Goal: Check status: Check status

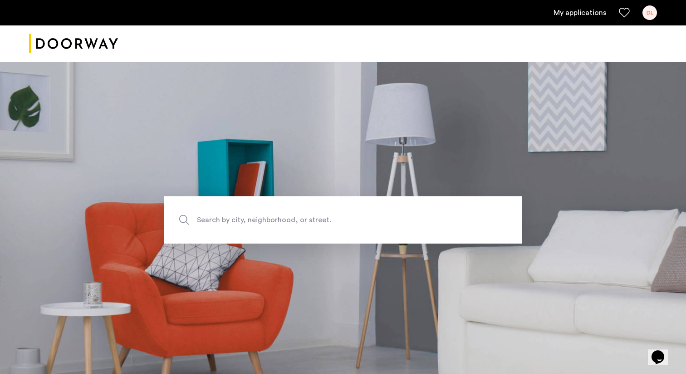
click at [564, 12] on link "My applications" at bounding box center [580, 12] width 53 height 11
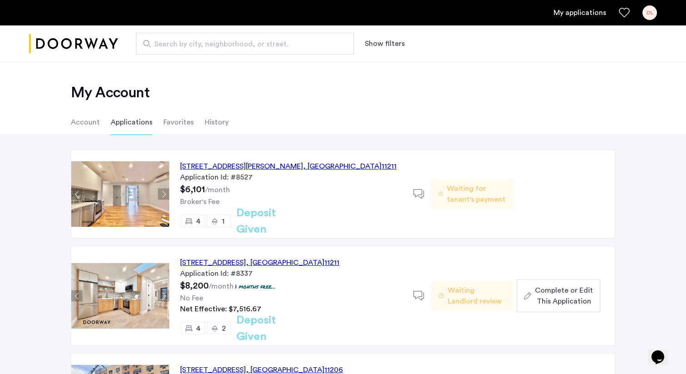
click at [288, 167] on div "17 Devoe Street, Unit 106, Brooklyn , NY 11211" at bounding box center [288, 166] width 217 height 11
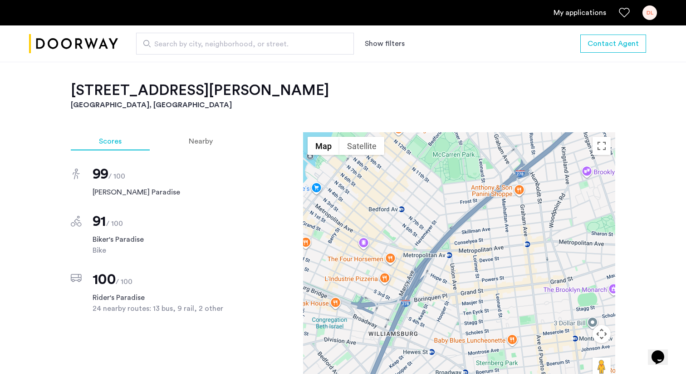
scroll to position [667, 0]
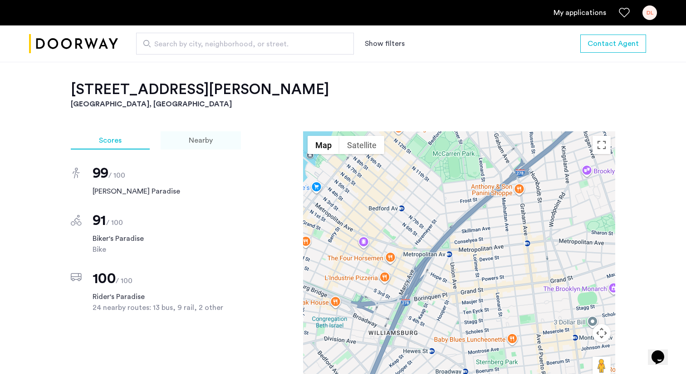
click at [196, 135] on div "Nearby" at bounding box center [201, 140] width 80 height 18
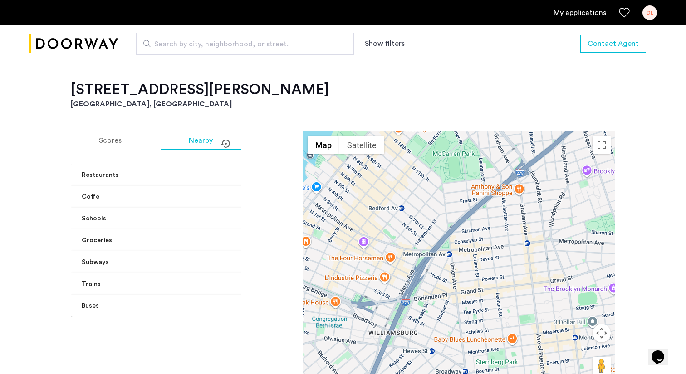
click at [213, 170] on mat-panel-title "Restaurants" at bounding box center [179, 175] width 194 height 10
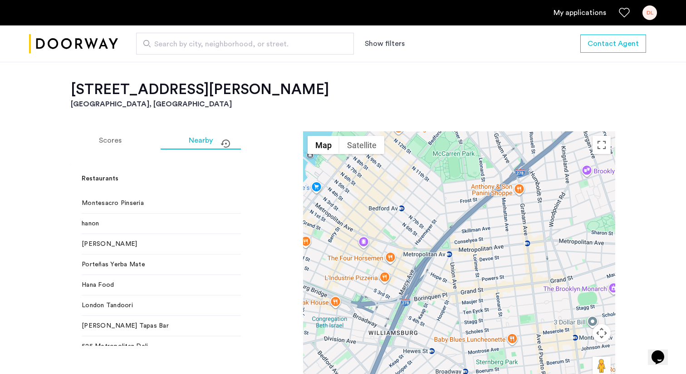
click at [213, 164] on mat-expansion-panel-header "Restaurants" at bounding box center [184, 178] width 227 height 29
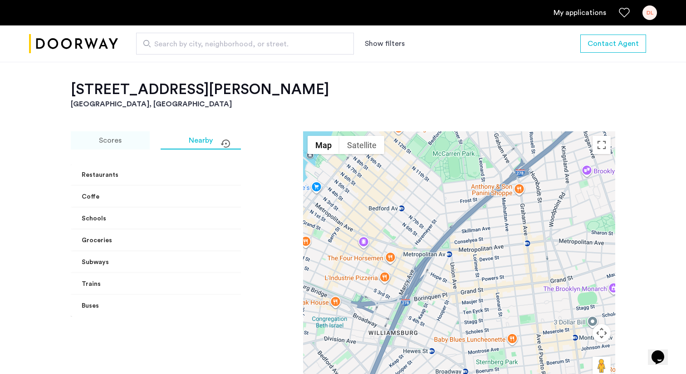
click at [128, 131] on div "Scores" at bounding box center [110, 140] width 79 height 18
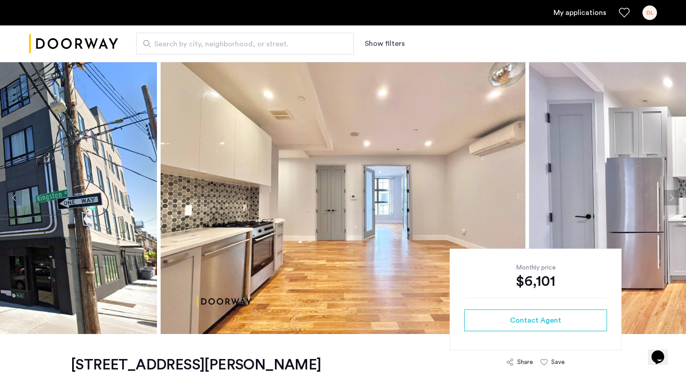
scroll to position [0, 0]
click at [652, 7] on div "DL" at bounding box center [650, 12] width 15 height 15
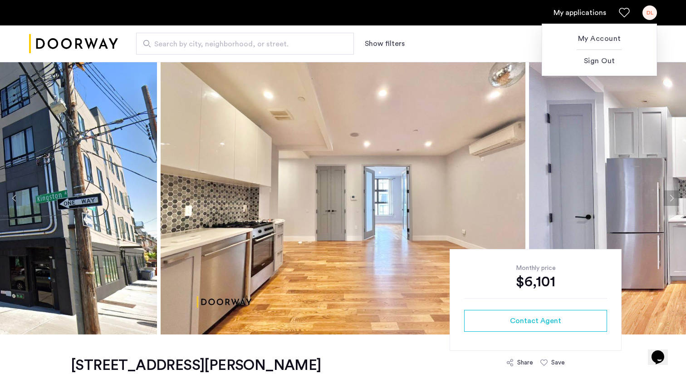
click at [652, 7] on div at bounding box center [343, 187] width 686 height 374
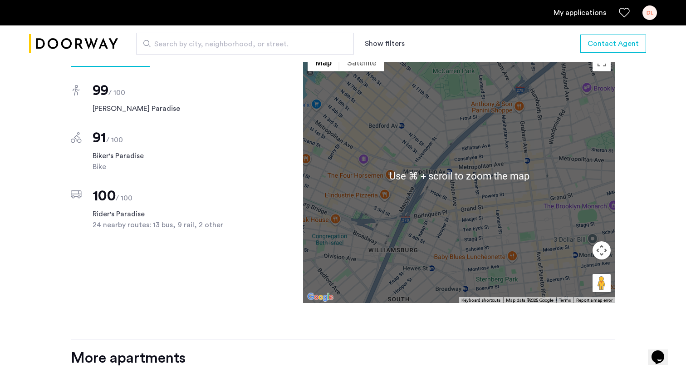
scroll to position [638, 0]
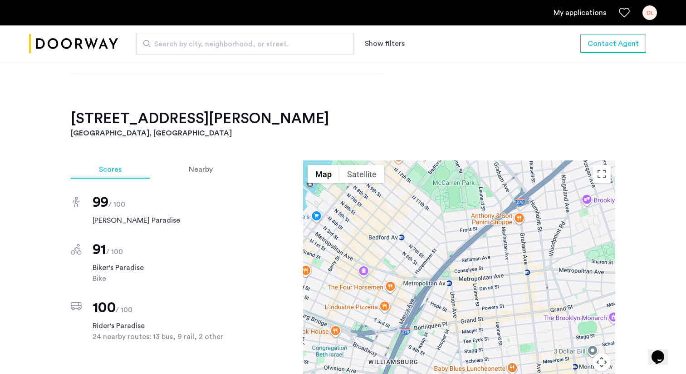
click at [635, 118] on div "17 Devoe Street, Unit 106 Brooklyn, NY , 11211 $6,101 Monthly rent 4 Bedrooms 1…" at bounding box center [343, 194] width 686 height 997
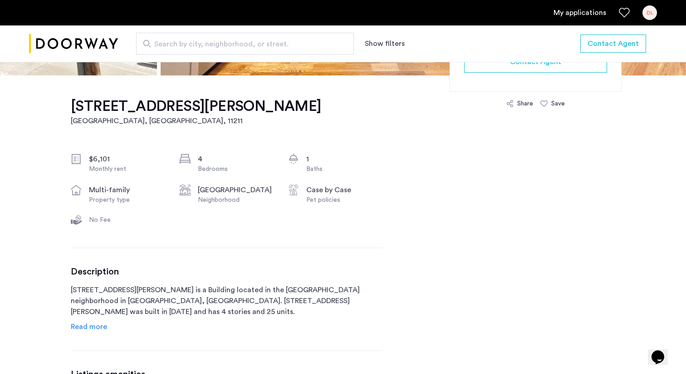
scroll to position [0, 0]
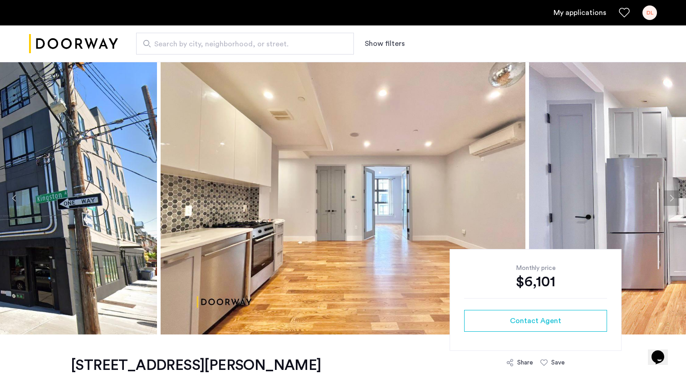
click at [551, 15] on ul "My applications DL" at bounding box center [343, 12] width 628 height 15
click at [560, 13] on link "My applications" at bounding box center [580, 12] width 53 height 11
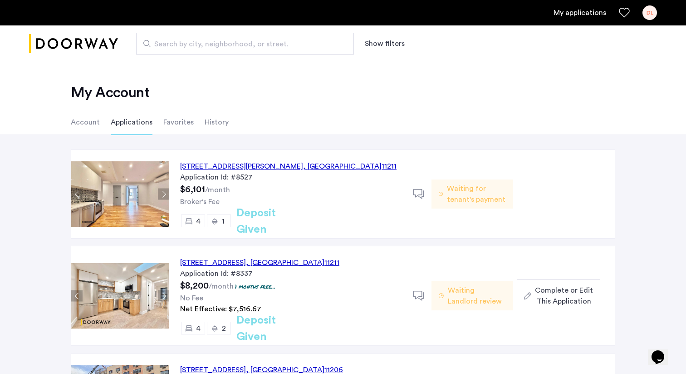
click at [267, 209] on div "17 Devoe Street, Unit 106, Brooklyn , NY 11211 Application Id: #8527 $6,101 /mo…" at bounding box center [291, 194] width 244 height 88
click at [167, 295] on button "Next apartment" at bounding box center [163, 295] width 11 height 11
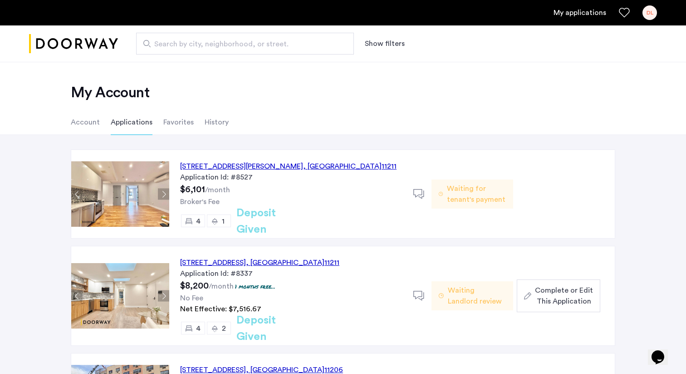
click at [167, 295] on button "Next apartment" at bounding box center [163, 295] width 11 height 11
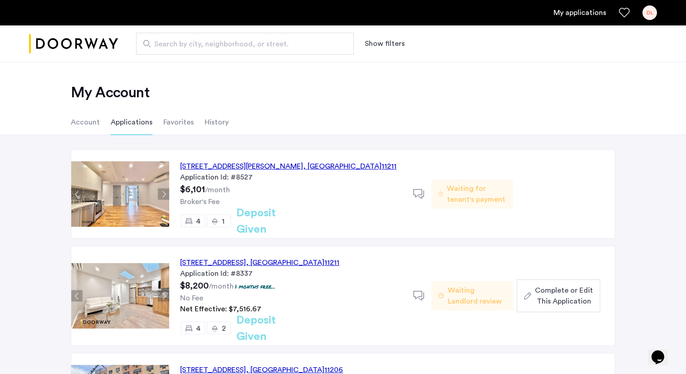
click at [167, 295] on button "Next apartment" at bounding box center [163, 295] width 11 height 11
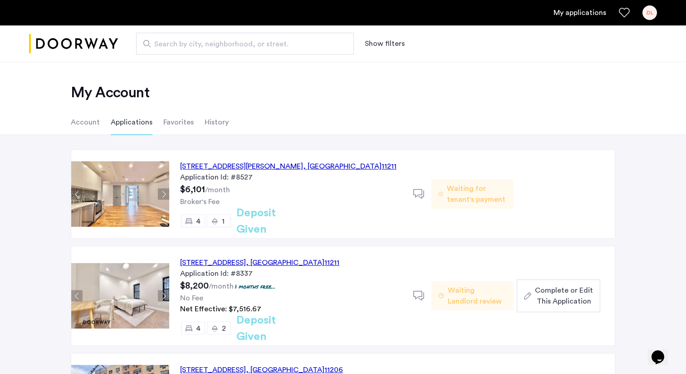
click at [167, 295] on button "Next apartment" at bounding box center [163, 295] width 11 height 11
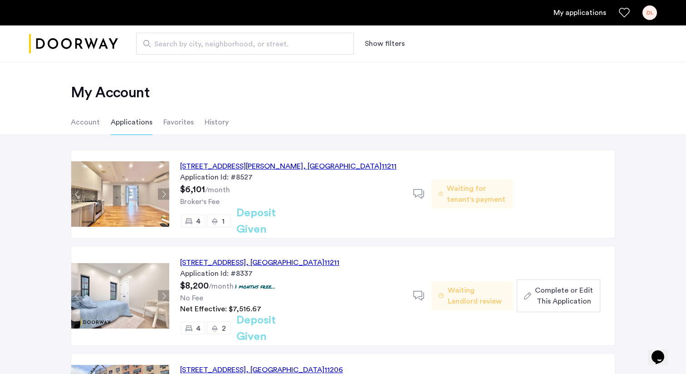
click at [167, 295] on button "Next apartment" at bounding box center [163, 295] width 11 height 11
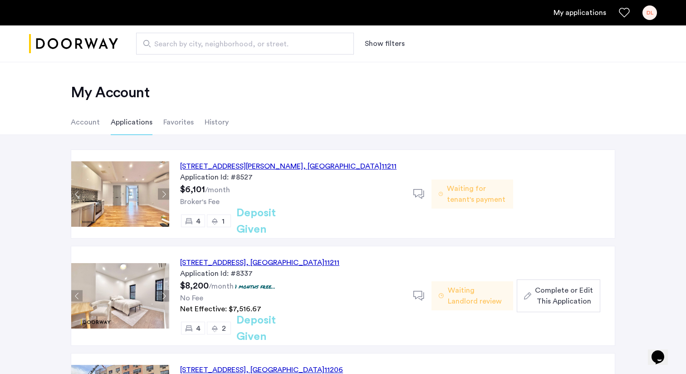
click at [167, 295] on button "Next apartment" at bounding box center [163, 295] width 11 height 11
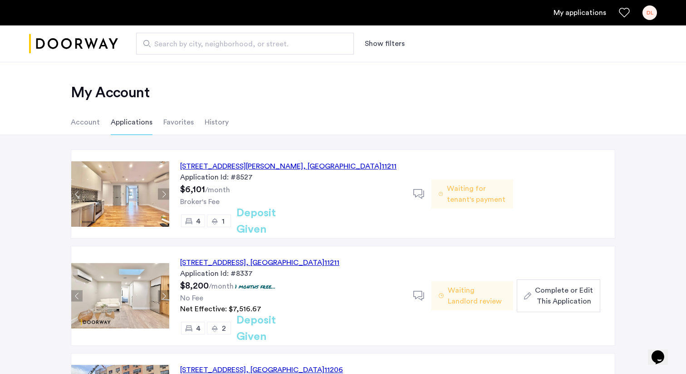
click at [167, 295] on button "Next apartment" at bounding box center [163, 295] width 11 height 11
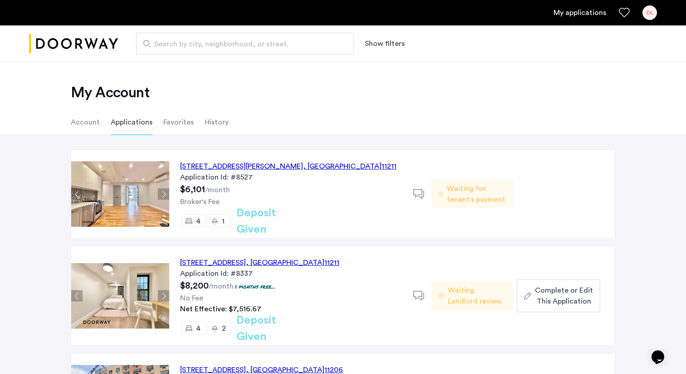
click at [244, 264] on div "604 Metropolitan Avenue, Unit 4, Brooklyn , NY 11211" at bounding box center [259, 262] width 159 height 11
